Goal: Transaction & Acquisition: Purchase product/service

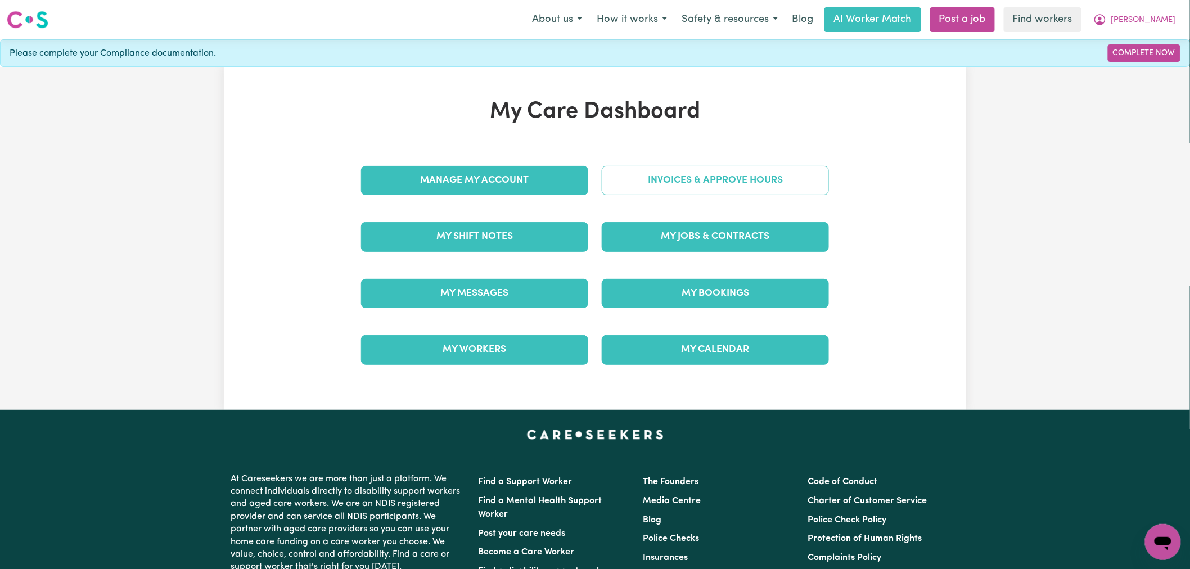
click at [687, 186] on link "Invoices & Approve Hours" at bounding box center [715, 180] width 227 height 29
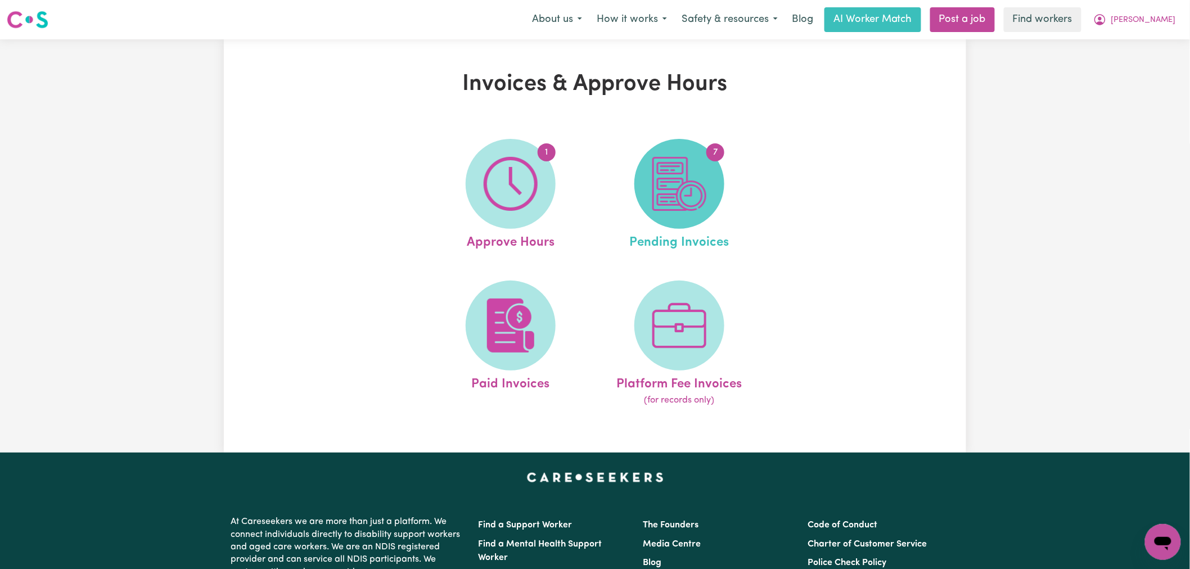
click at [696, 217] on span "7" at bounding box center [679, 184] width 90 height 90
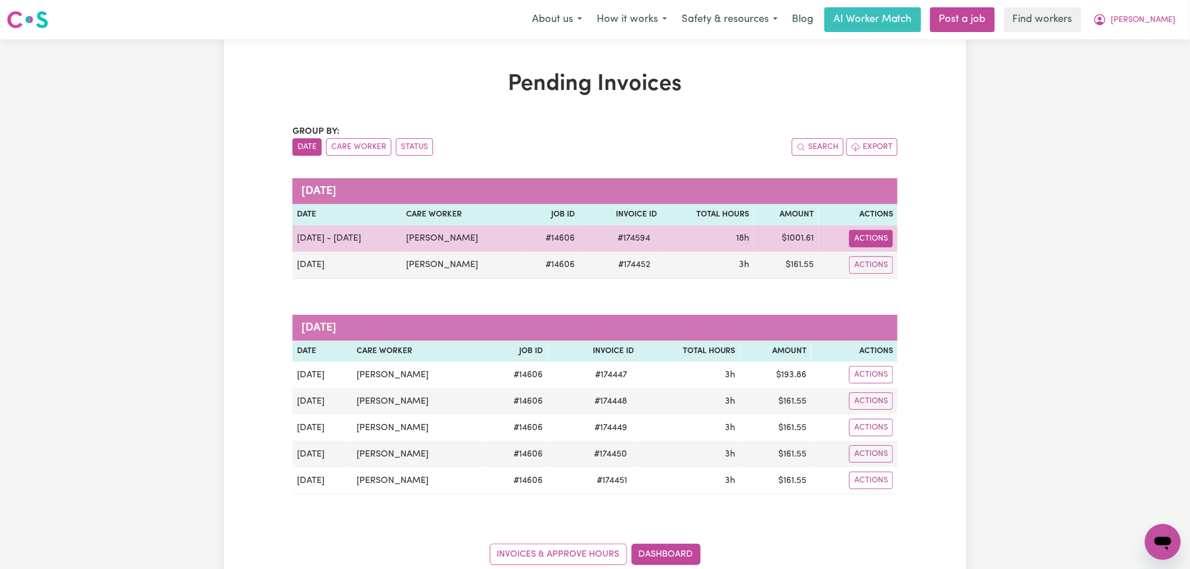
click at [858, 236] on button "Actions" at bounding box center [871, 238] width 44 height 17
click at [930, 294] on link "Make Payment" at bounding box center [901, 287] width 103 height 22
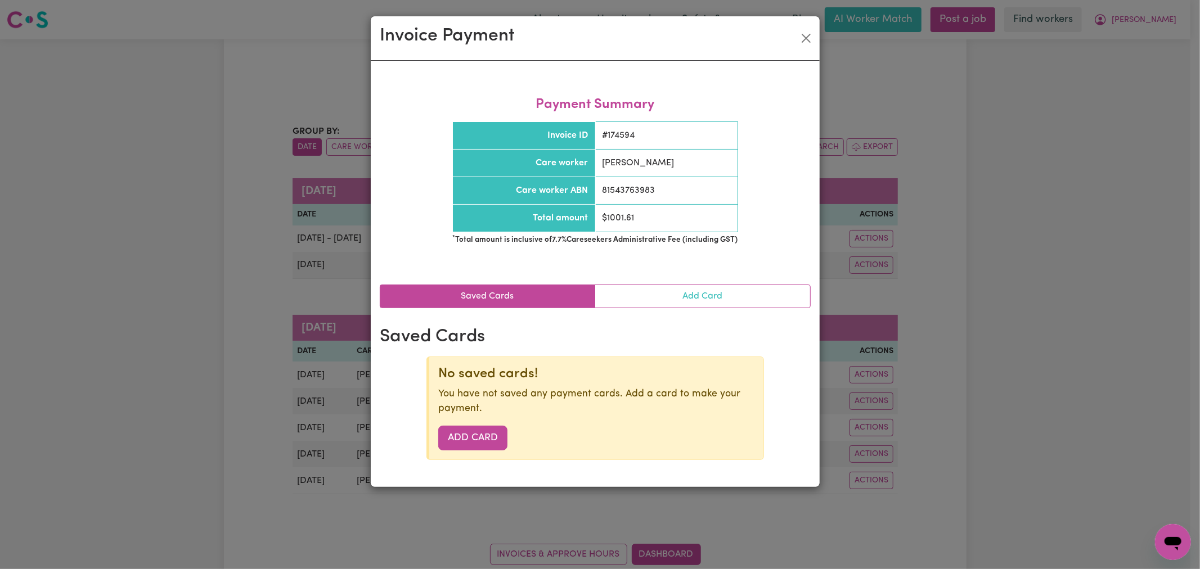
click at [677, 301] on link "Add Card" at bounding box center [702, 296] width 215 height 22
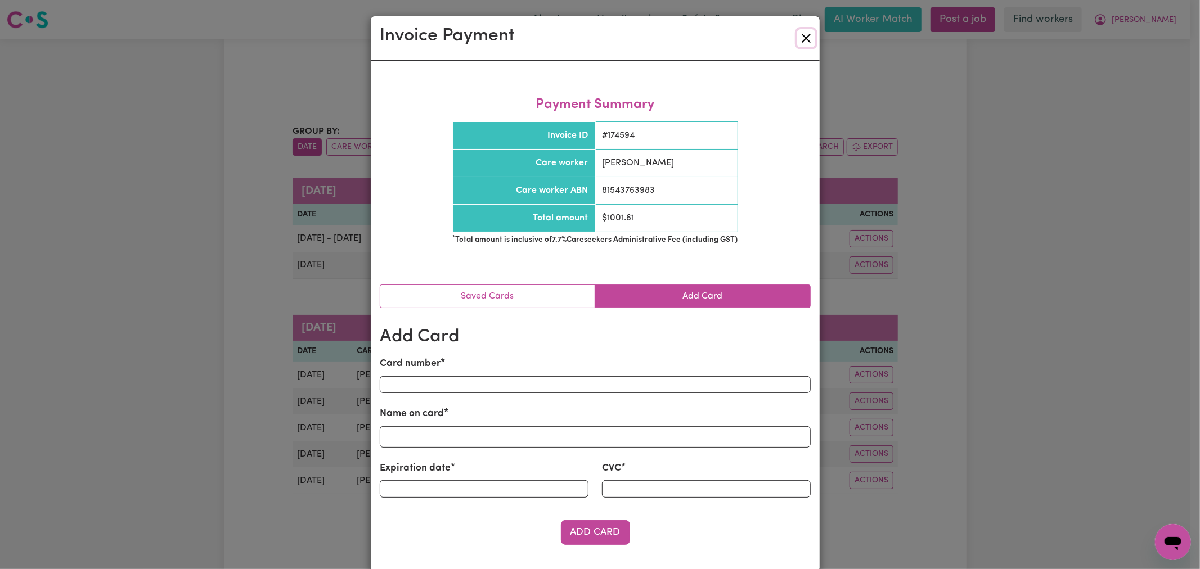
click at [808, 40] on button "Close" at bounding box center [806, 38] width 18 height 18
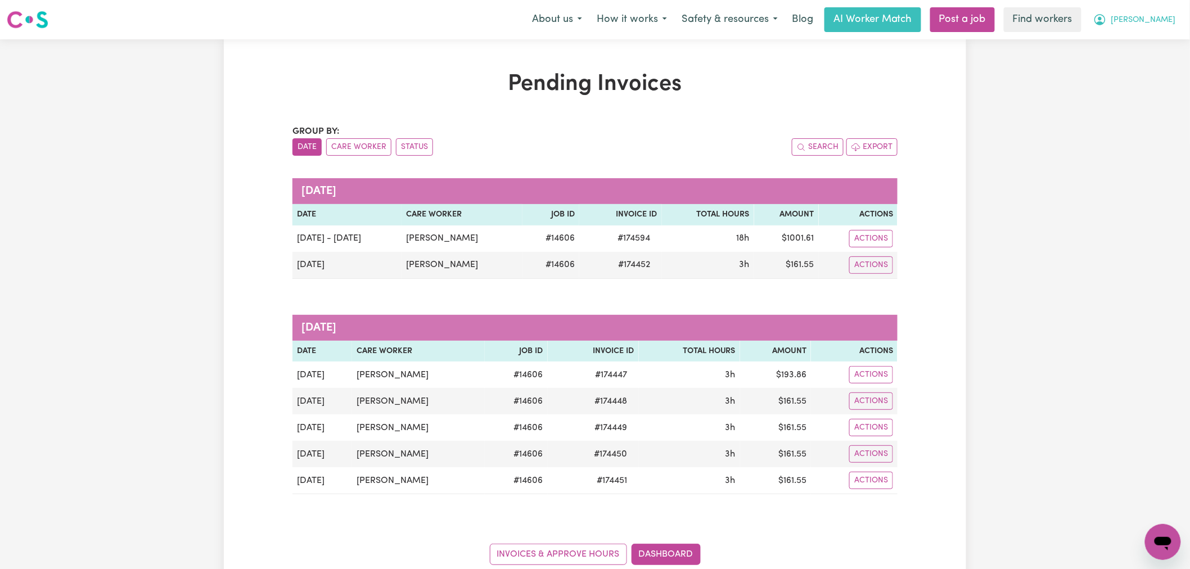
click at [1169, 19] on span "[PERSON_NAME]" at bounding box center [1143, 20] width 65 height 12
click at [1163, 64] on link "Logout" at bounding box center [1138, 64] width 89 height 21
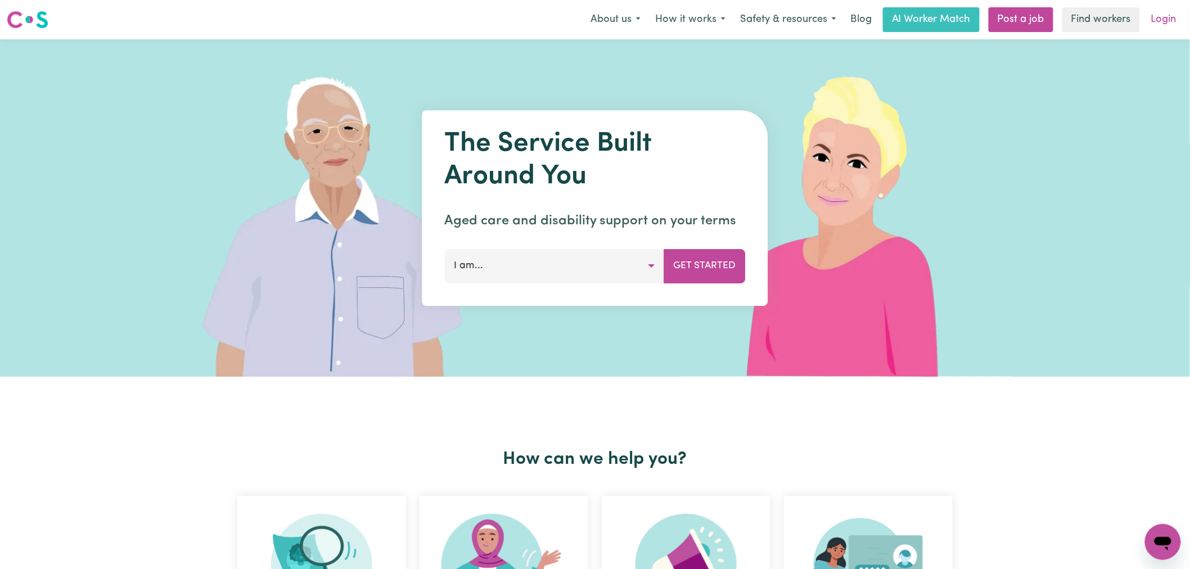
click at [1167, 19] on link "Login" at bounding box center [1164, 19] width 39 height 25
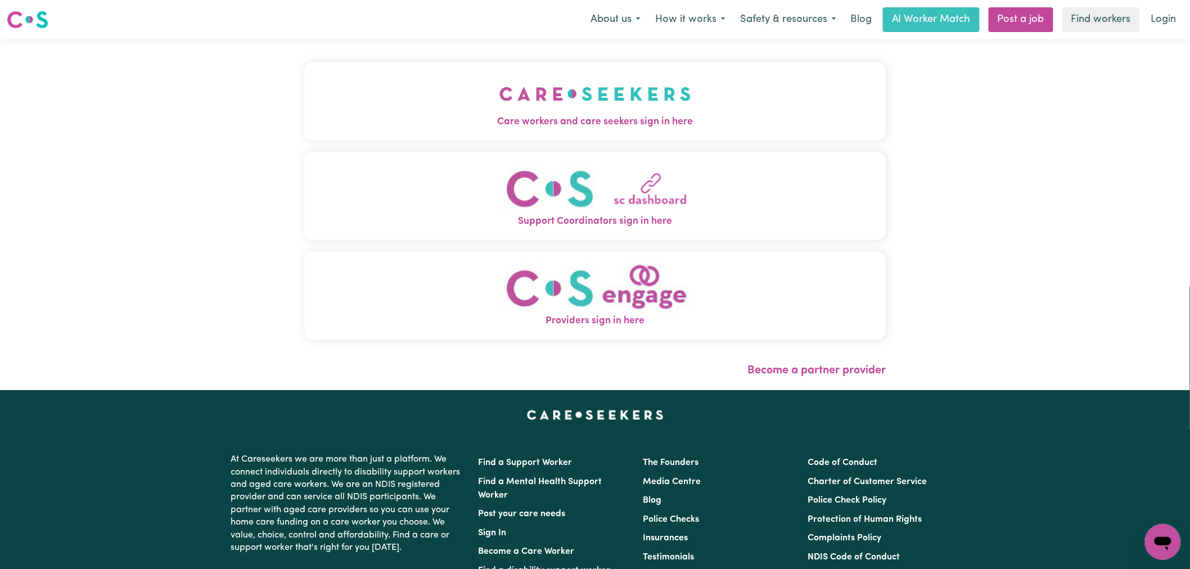
click at [583, 109] on img "Care workers and care seekers sign in here" at bounding box center [595, 94] width 192 height 42
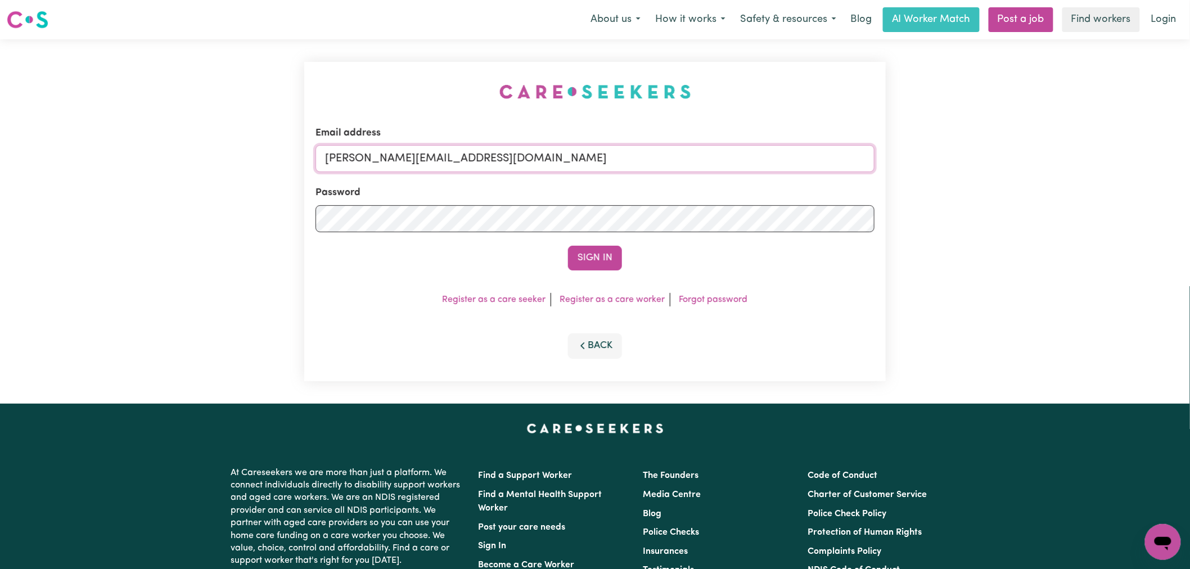
click at [475, 163] on input "[PERSON_NAME][EMAIL_ADDRESS][DOMAIN_NAME]" at bounding box center [595, 158] width 559 height 27
drag, startPoint x: 510, startPoint y: 160, endPoint x: 383, endPoint y: 160, distance: 126.6
click at [383, 160] on input "[EMAIL_ADDRESS][DOMAIN_NAME]" at bounding box center [595, 158] width 559 height 27
type input "[EMAIL_ADDRESS][DOMAIN_NAME]"
click at [568, 246] on button "Sign In" at bounding box center [595, 258] width 54 height 25
